Goal: Use online tool/utility

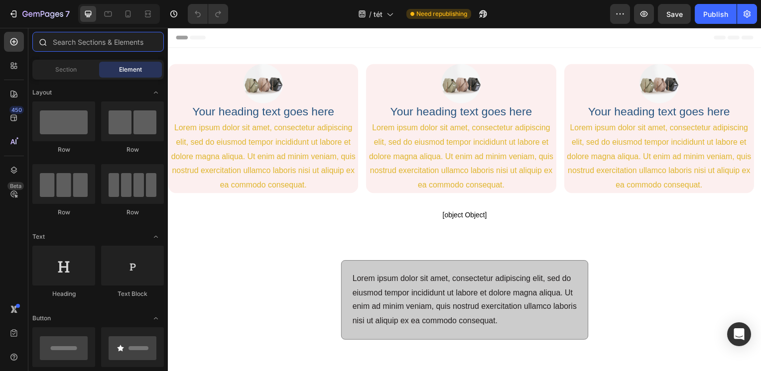
click at [80, 47] on input "text" at bounding box center [97, 42] width 131 height 20
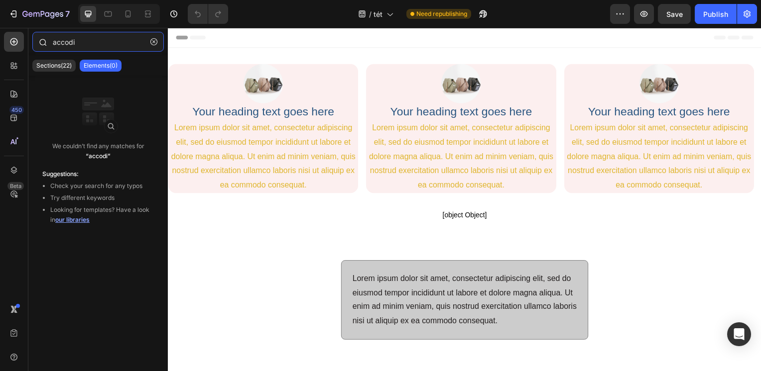
type input "accodio"
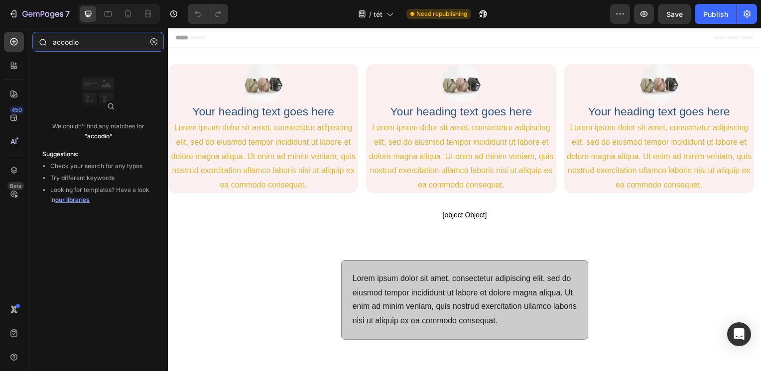
click at [113, 41] on input "accodio" at bounding box center [97, 42] width 131 height 20
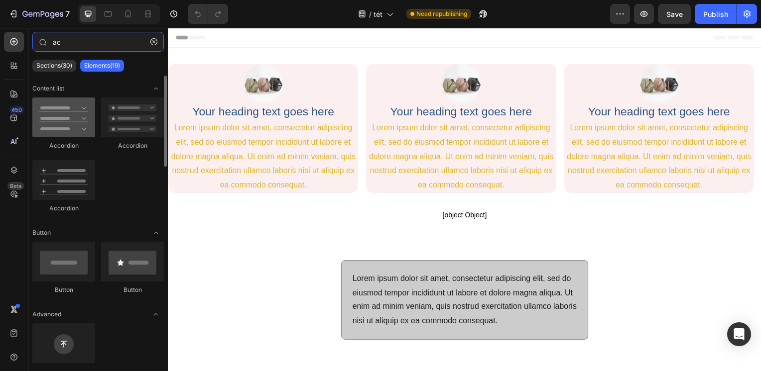
type input "ac"
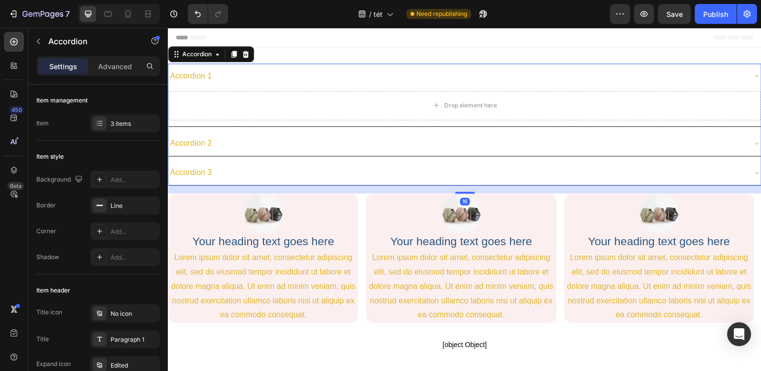
click at [201, 74] on div "Accordion 1" at bounding box center [190, 76] width 45 height 17
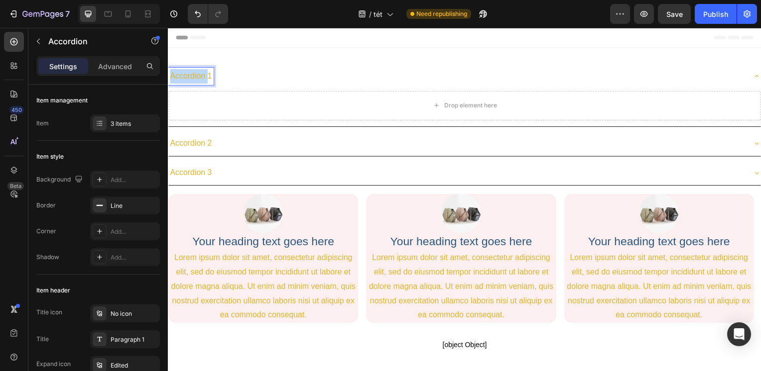
click at [201, 74] on p "Accordion 1" at bounding box center [191, 77] width 42 height 14
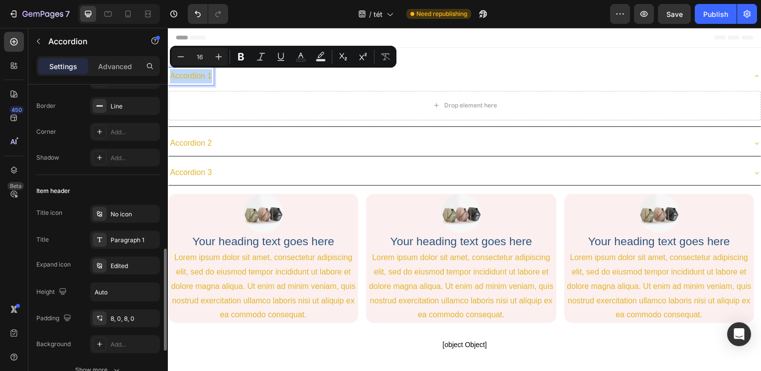
scroll to position [199, 0]
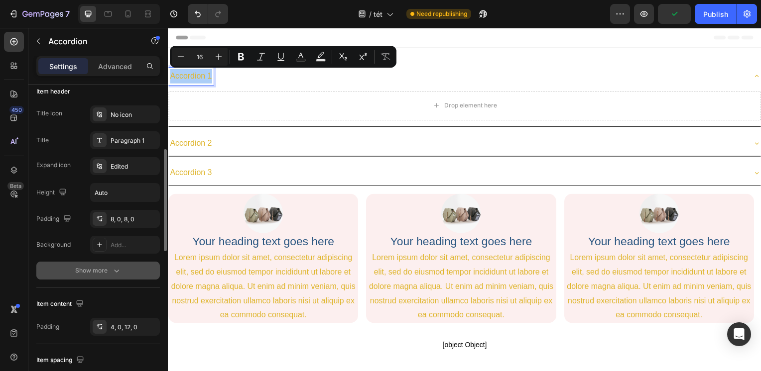
click at [121, 267] on icon "button" at bounding box center [117, 271] width 10 height 10
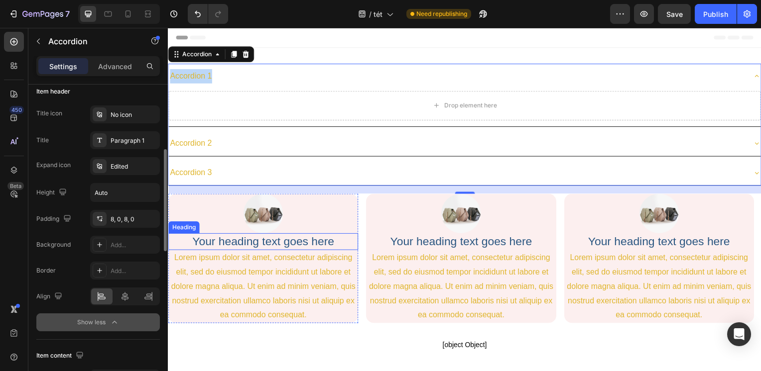
click at [252, 241] on h2 "Your heading text goes here" at bounding box center [263, 243] width 191 height 17
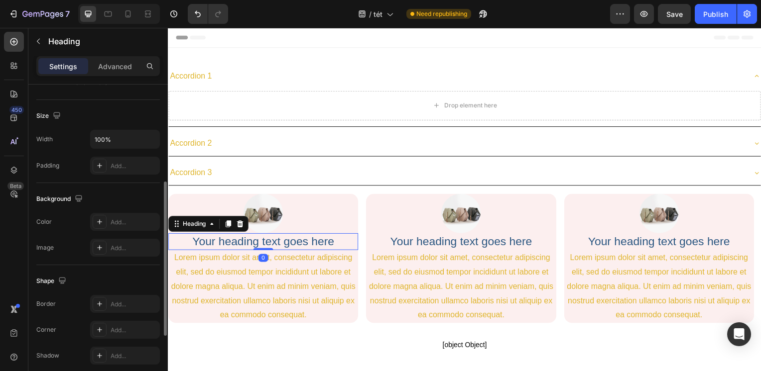
click at [252, 241] on h2 "Your heading text goes here" at bounding box center [263, 243] width 191 height 17
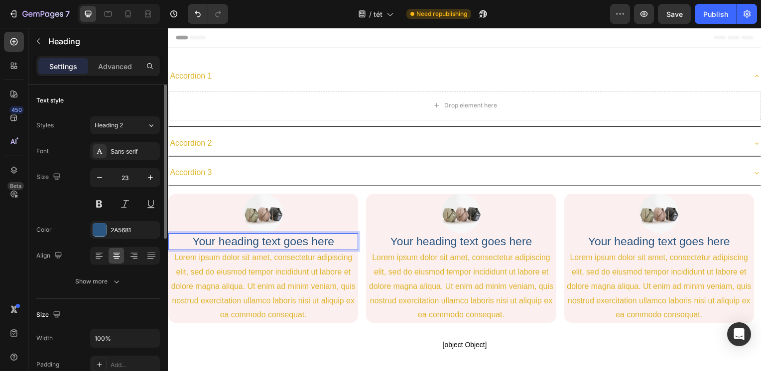
click at [252, 241] on p "Your heading text goes here" at bounding box center [263, 243] width 189 height 15
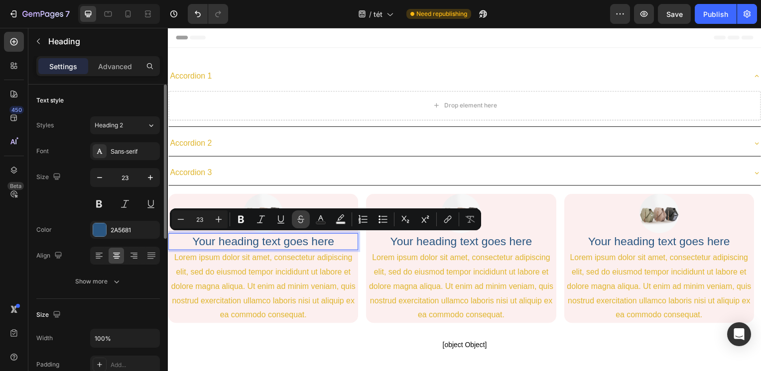
click at [298, 220] on icon "Editor contextual toolbar" at bounding box center [301, 220] width 10 height 10
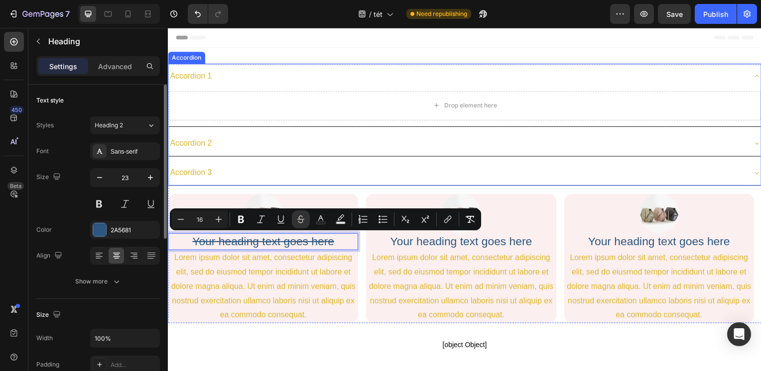
click at [202, 74] on p "Accordion 1" at bounding box center [191, 77] width 42 height 14
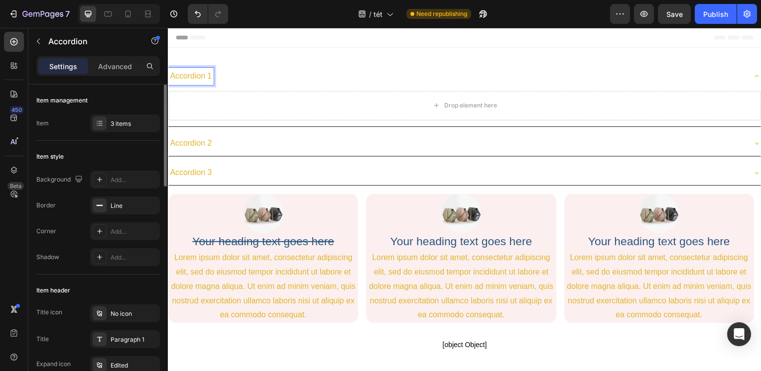
click at [202, 74] on p "Accordion 1" at bounding box center [191, 77] width 42 height 14
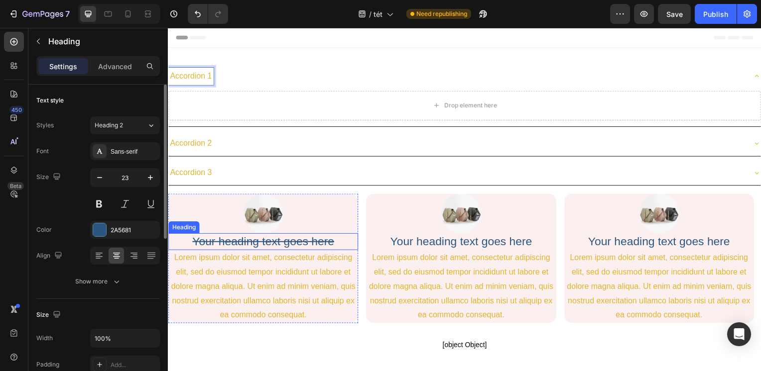
click at [319, 238] on s "Your heading text goes here" at bounding box center [263, 242] width 143 height 13
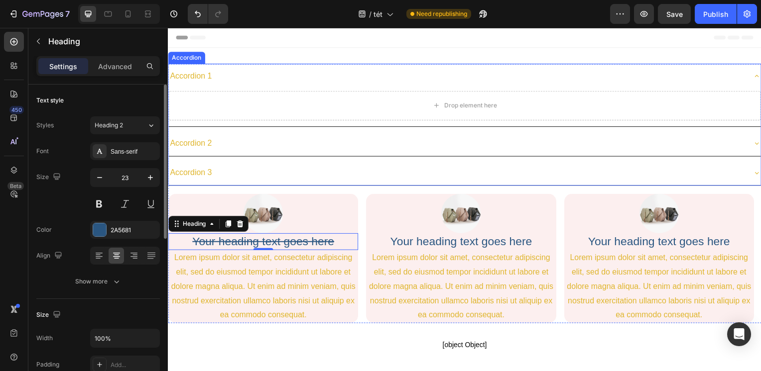
click at [198, 76] on p "Accordion 1" at bounding box center [191, 77] width 42 height 14
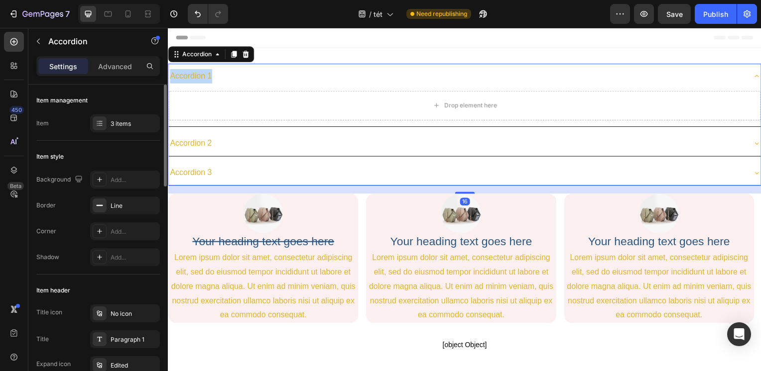
click at [198, 76] on p "Accordion 1" at bounding box center [191, 77] width 42 height 14
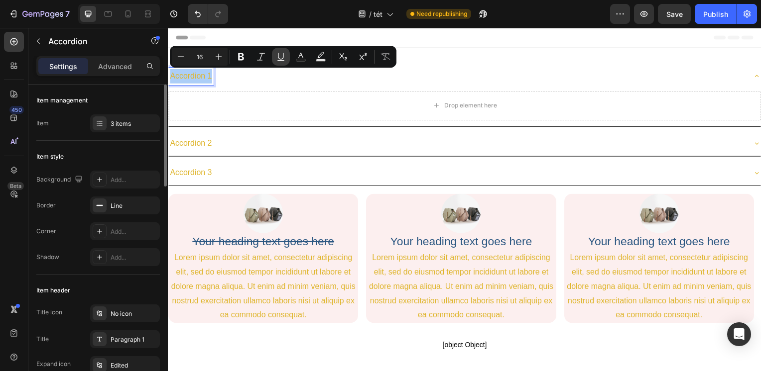
click at [286, 59] on button "Underline" at bounding box center [281, 57] width 18 height 18
click at [351, 140] on div "Accordion 2" at bounding box center [458, 144] width 580 height 17
